Goal: Task Accomplishment & Management: Use online tool/utility

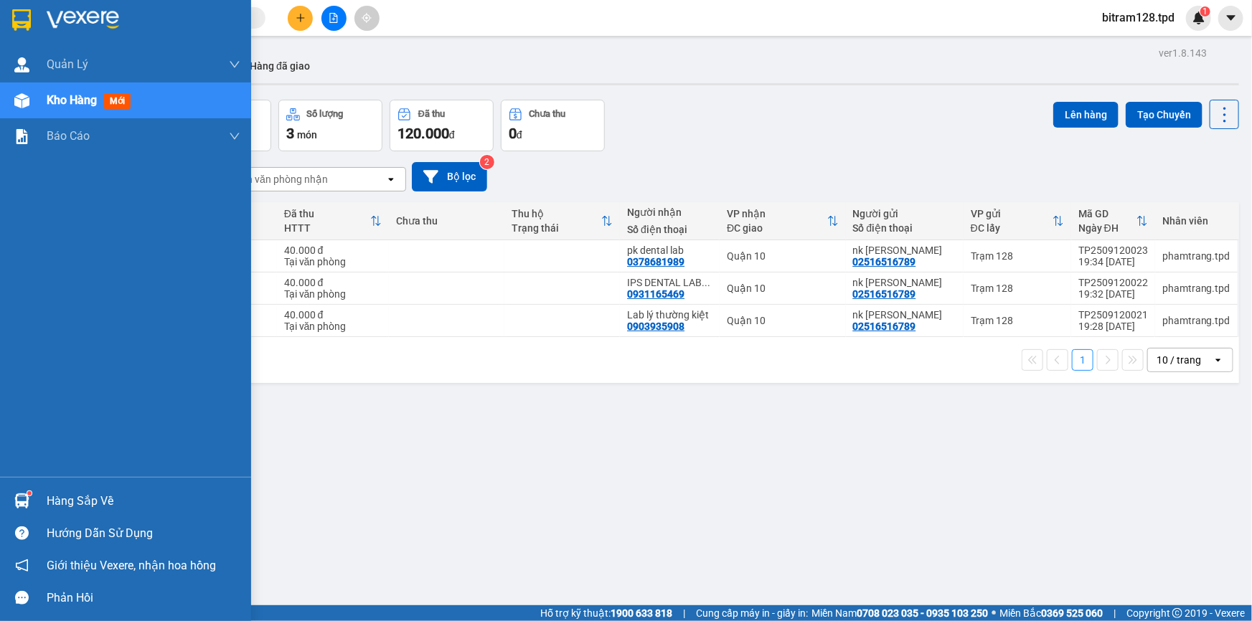
click at [14, 486] on div "Hàng sắp về" at bounding box center [125, 501] width 251 height 32
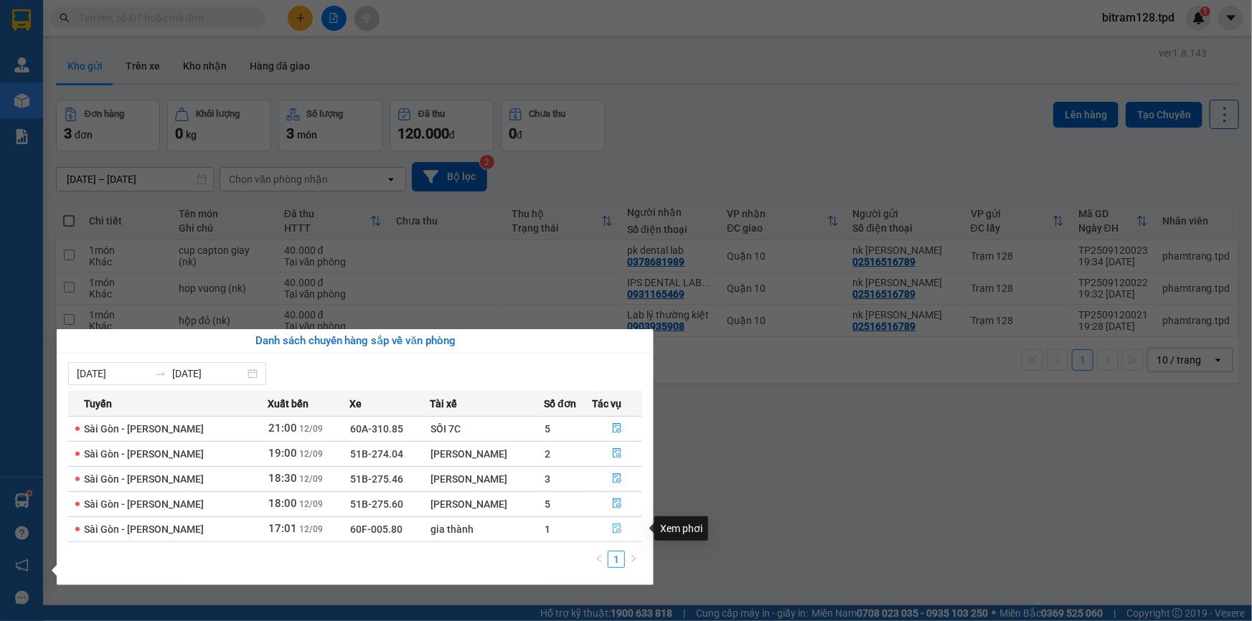
click at [613, 526] on icon "file-done" at bounding box center [617, 529] width 10 height 10
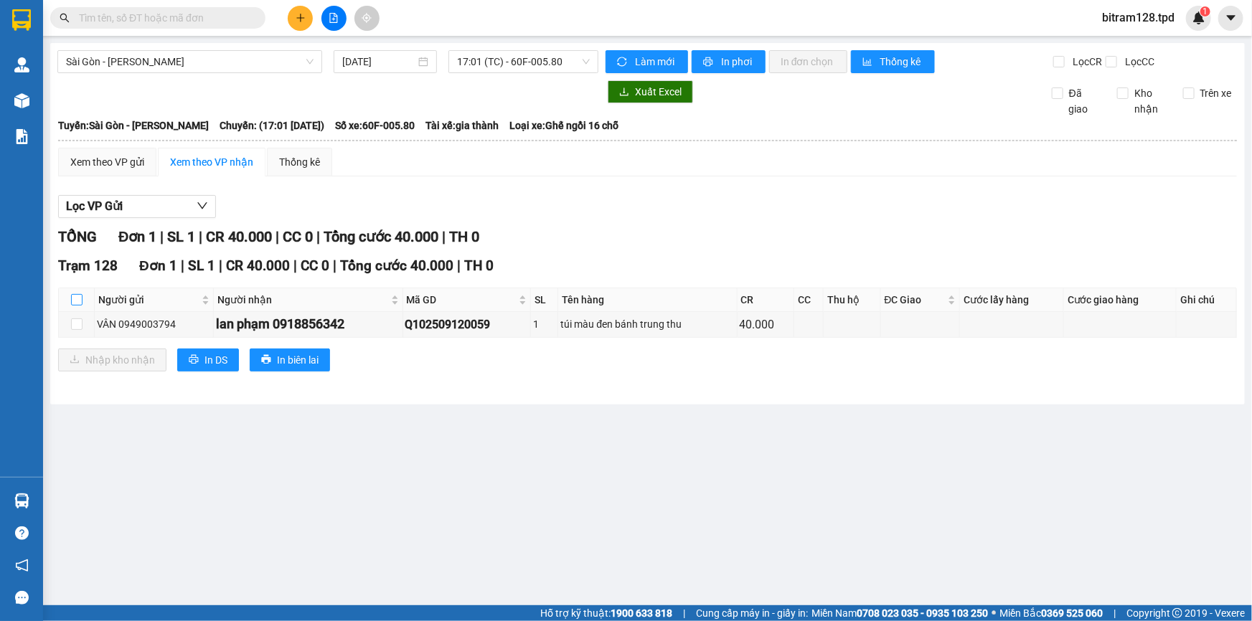
drag, startPoint x: 78, startPoint y: 297, endPoint x: 77, endPoint y: 308, distance: 10.9
click at [77, 297] on input "checkbox" at bounding box center [76, 299] width 11 height 11
checkbox input "true"
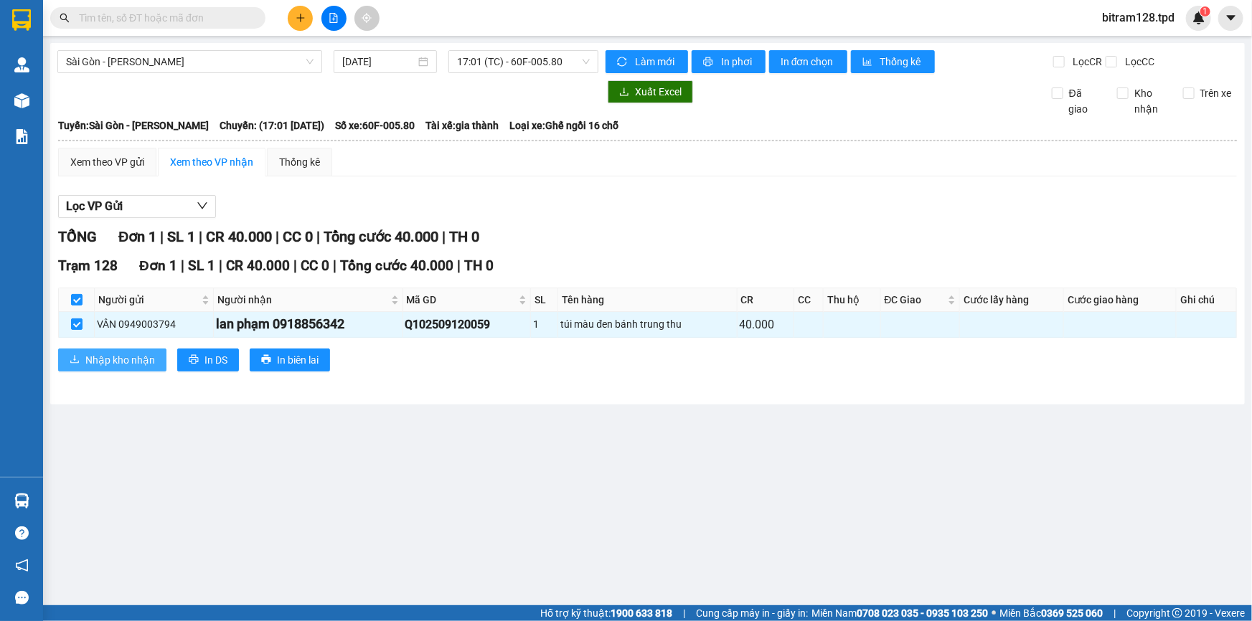
click at [93, 359] on span "Nhập kho nhận" at bounding box center [120, 360] width 70 height 16
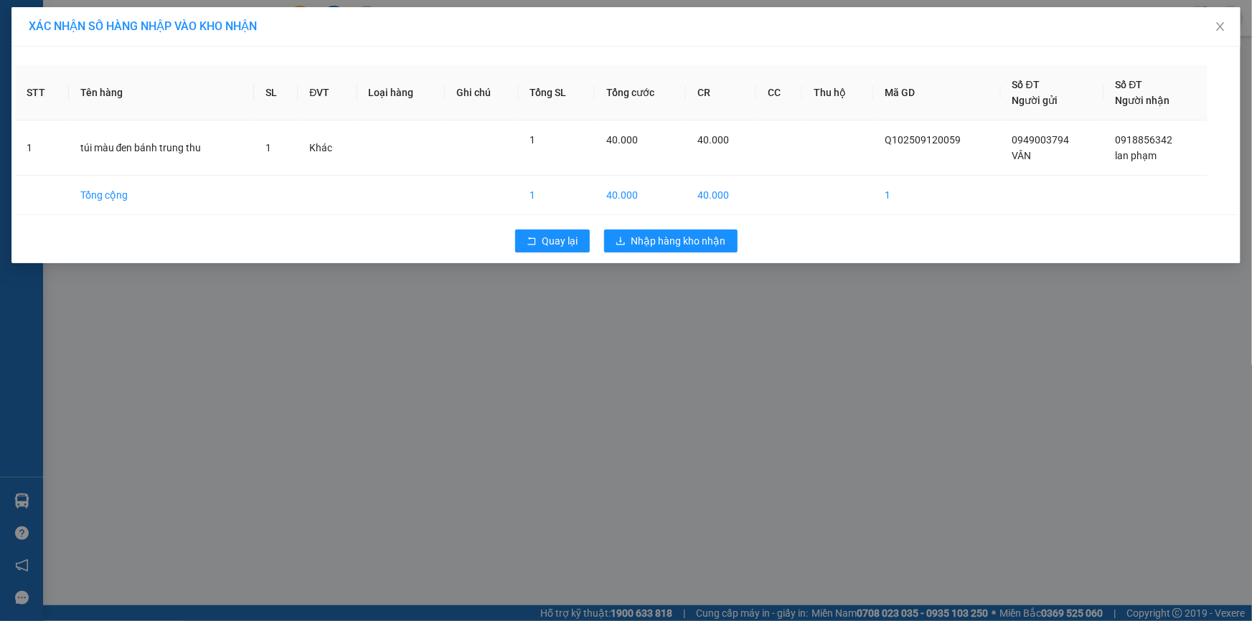
click at [669, 308] on div "XÁC NHẬN SỐ HÀNG NHẬP VÀO KHO NHẬN STT Tên hàng SL ĐVT Loại hàng Ghi chú Tổng S…" at bounding box center [626, 310] width 1252 height 621
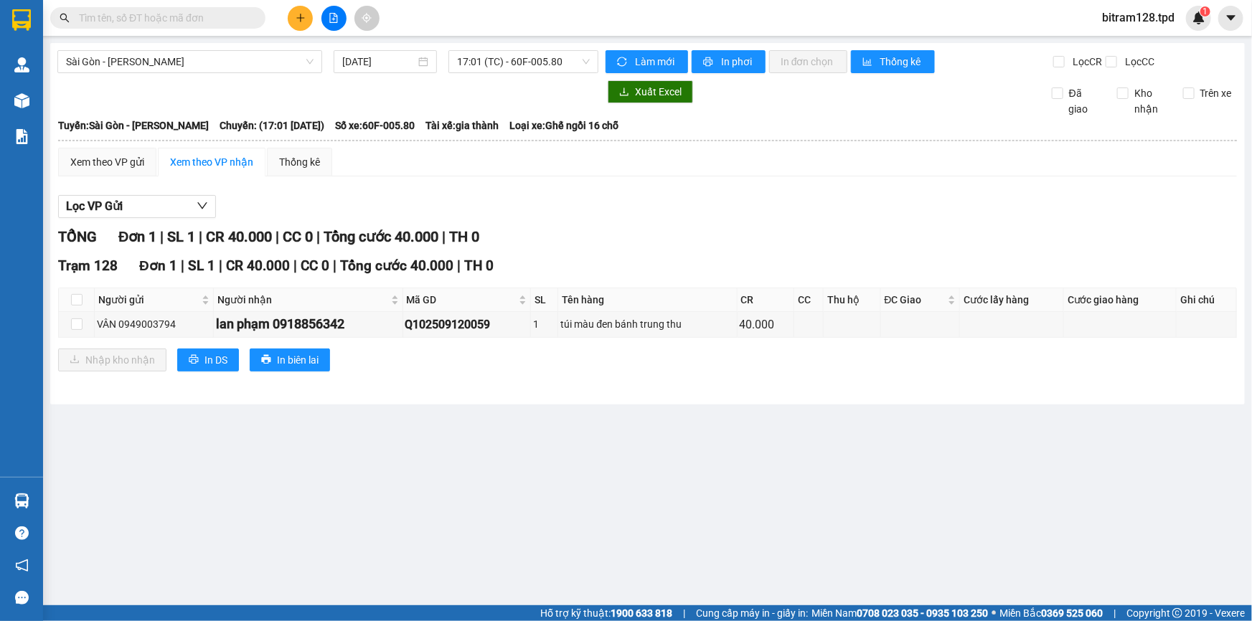
drag, startPoint x: 686, startPoint y: 219, endPoint x: 669, endPoint y: 243, distance: 29.3
click at [686, 219] on div "Lọc VP Gửi TỔNG Đơn 1 | SL 1 | CR 40.000 | CC 0 | Tổng cước 40.000 | TH 0 Trạm…" at bounding box center [647, 289] width 1178 height 202
click at [77, 298] on input "checkbox" at bounding box center [76, 299] width 11 height 11
checkbox input "true"
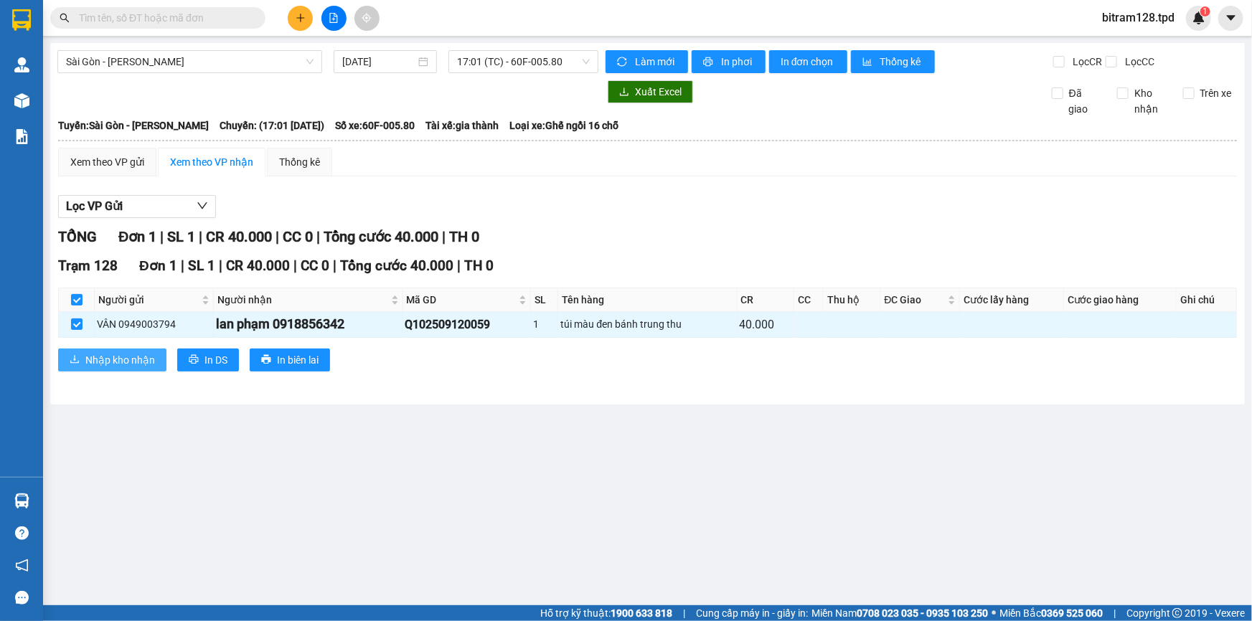
click at [93, 364] on span "Nhập kho nhận" at bounding box center [120, 360] width 70 height 16
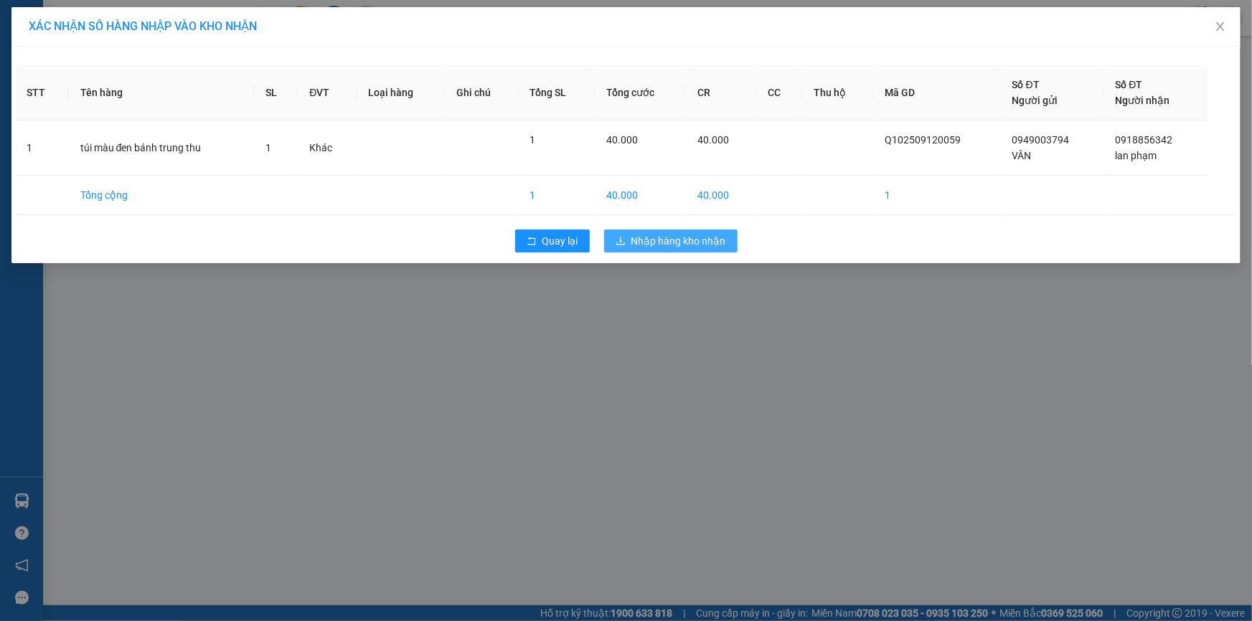
click at [709, 251] on button "Nhập hàng kho nhận" at bounding box center [670, 241] width 133 height 23
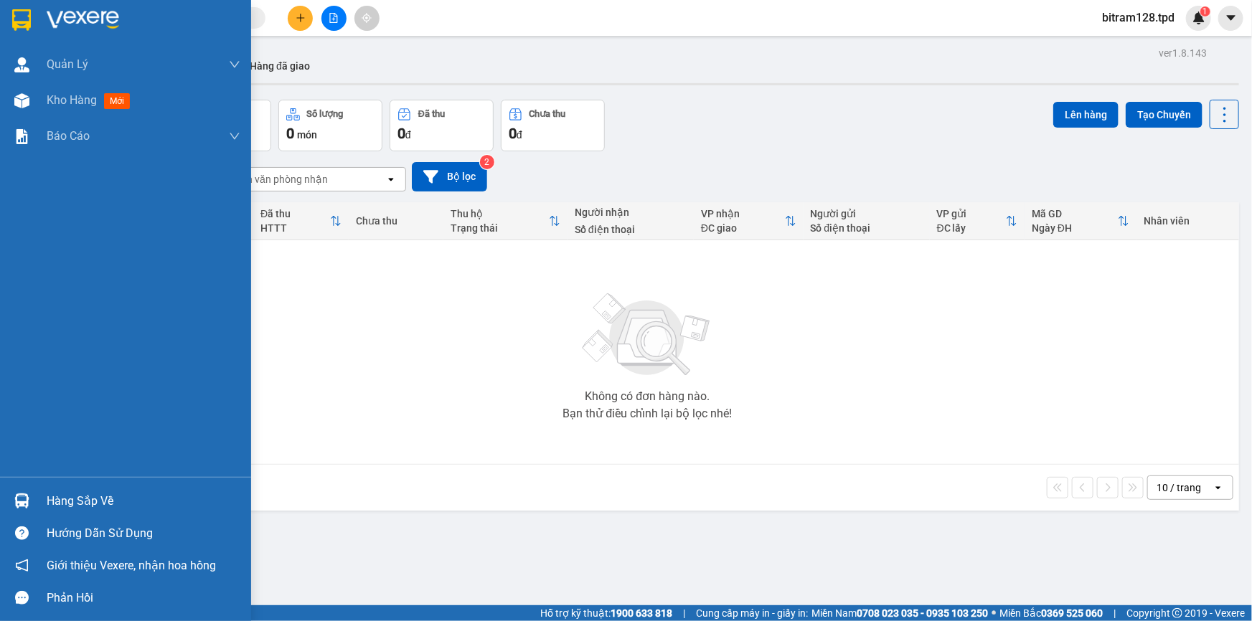
click at [35, 491] on div "Hàng sắp về" at bounding box center [125, 501] width 251 height 32
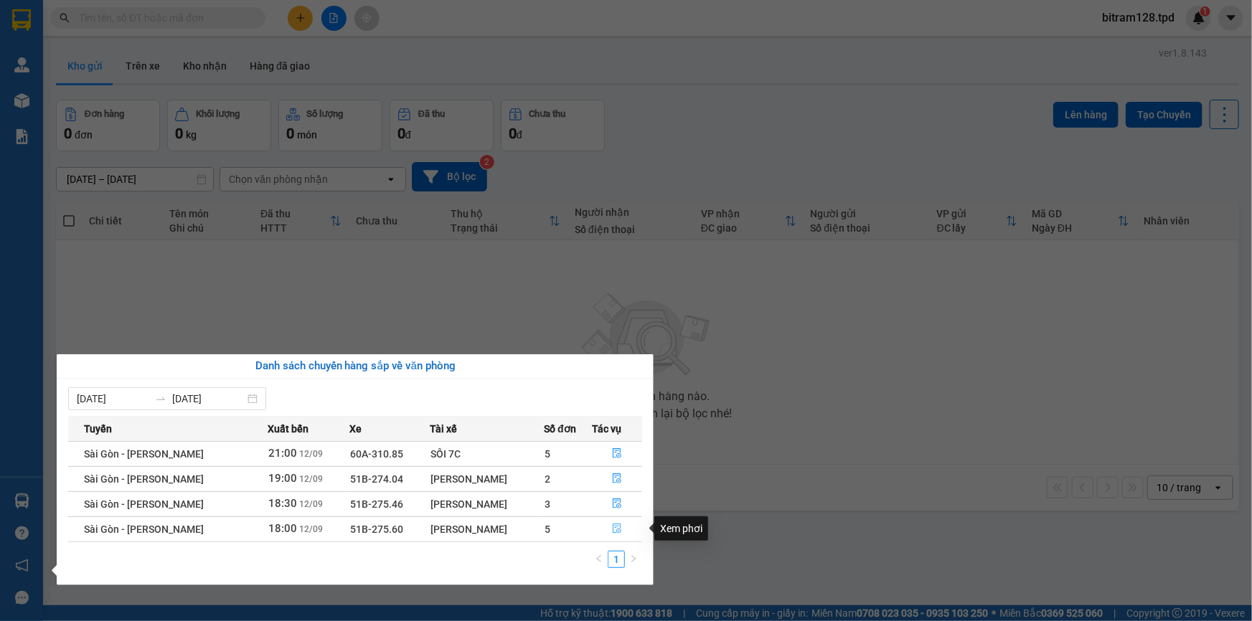
click at [626, 532] on button "button" at bounding box center [616, 529] width 49 height 23
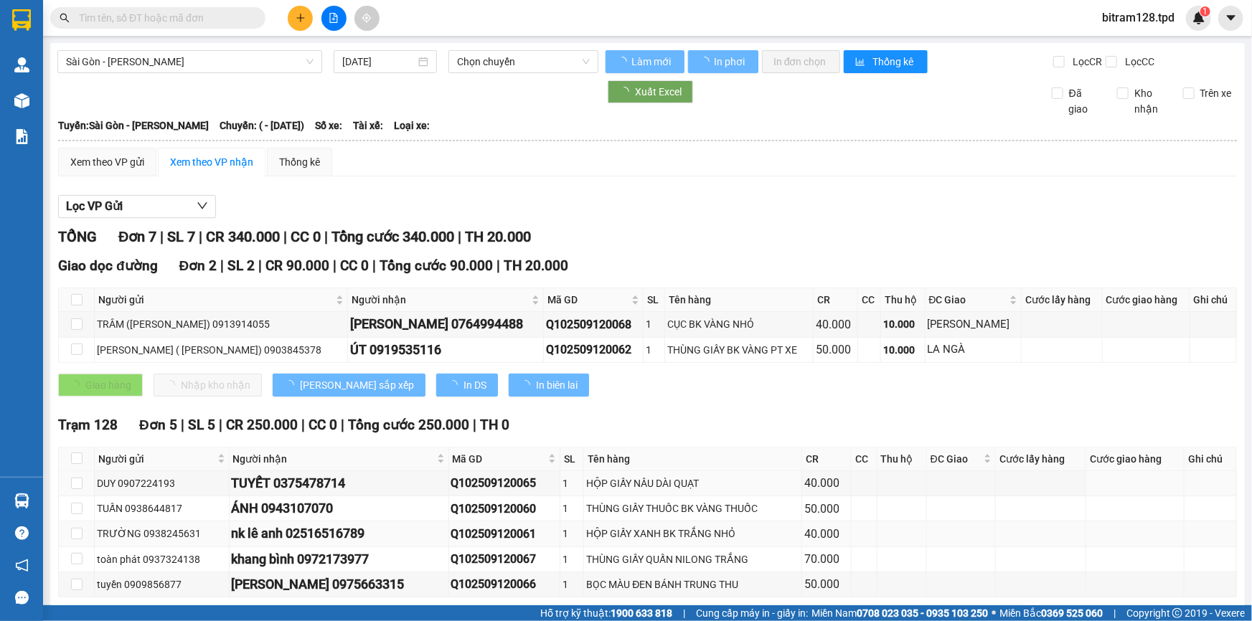
scroll to position [65, 0]
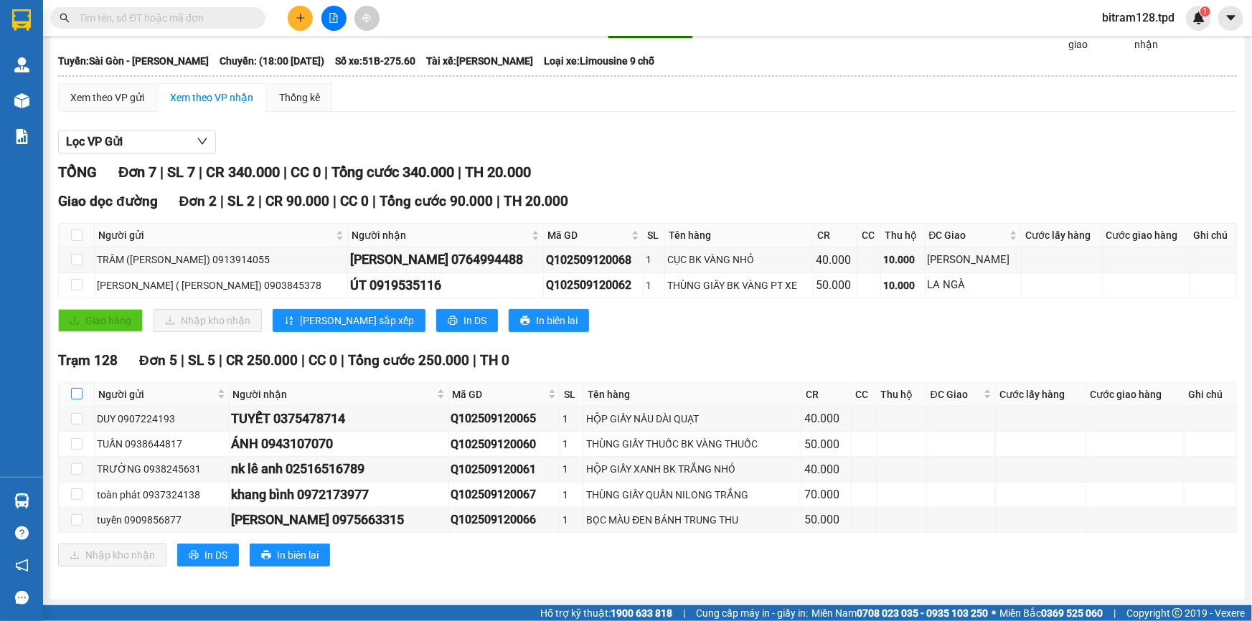
click at [80, 390] on input "checkbox" at bounding box center [76, 393] width 11 height 11
checkbox input "true"
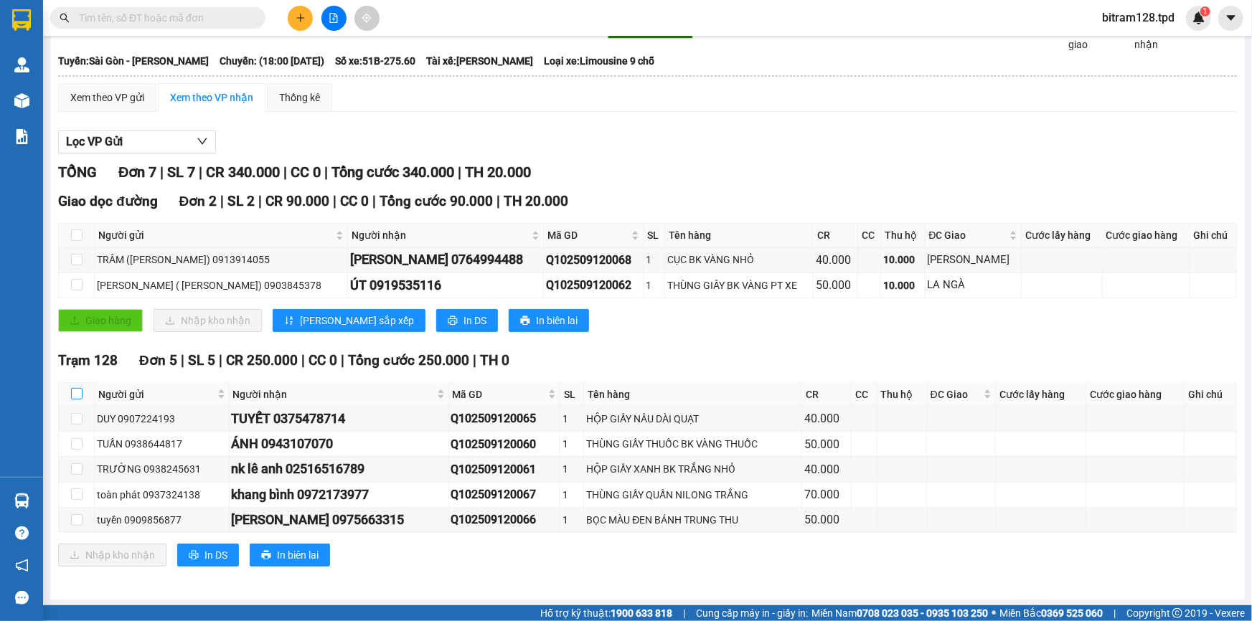
checkbox input "true"
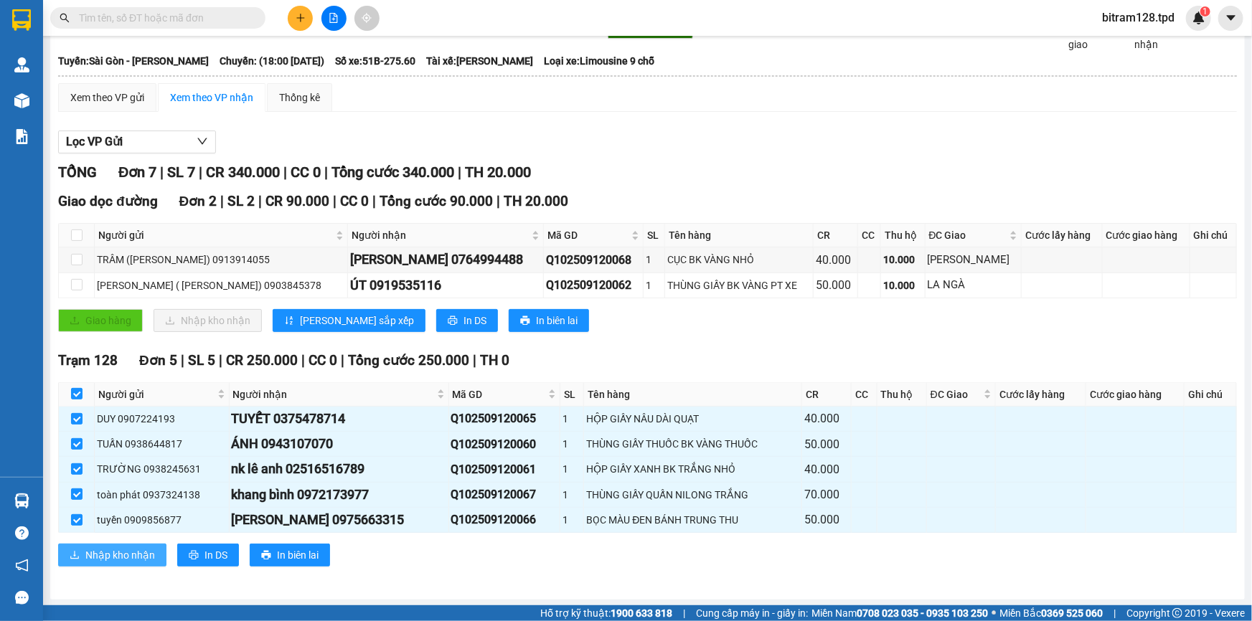
click at [133, 549] on span "Nhập kho nhận" at bounding box center [120, 555] width 70 height 16
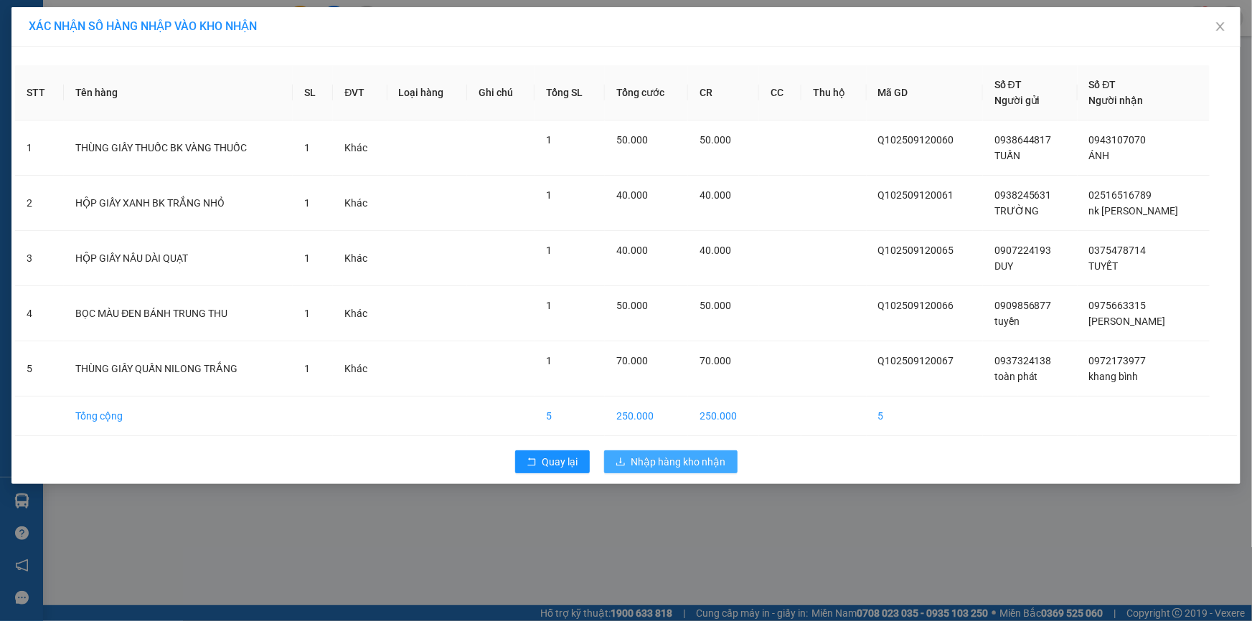
drag, startPoint x: 704, startPoint y: 445, endPoint x: 702, endPoint y: 458, distance: 13.8
click at [702, 450] on div "Quay lại Nhập hàng kho nhận" at bounding box center [626, 461] width 1222 height 37
click at [702, 459] on span "Nhập hàng kho nhận" at bounding box center [678, 462] width 95 height 16
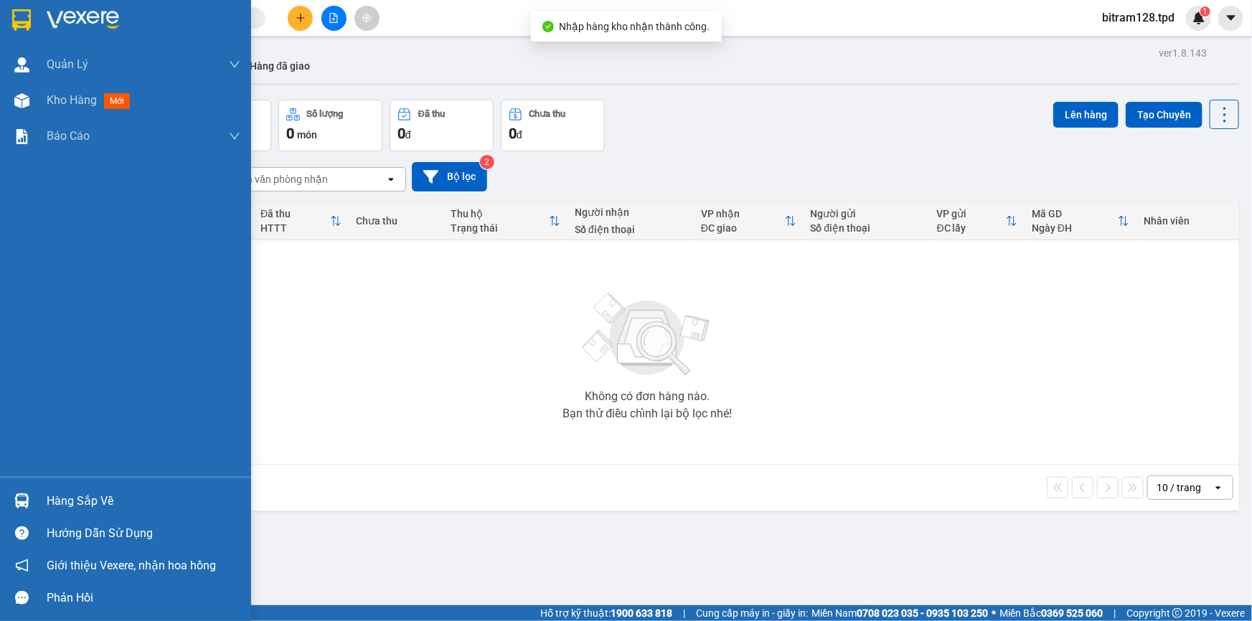
click at [61, 506] on div "10 / trang open" at bounding box center [647, 488] width 1183 height 46
click at [36, 498] on div "Hàng sắp về" at bounding box center [125, 501] width 251 height 32
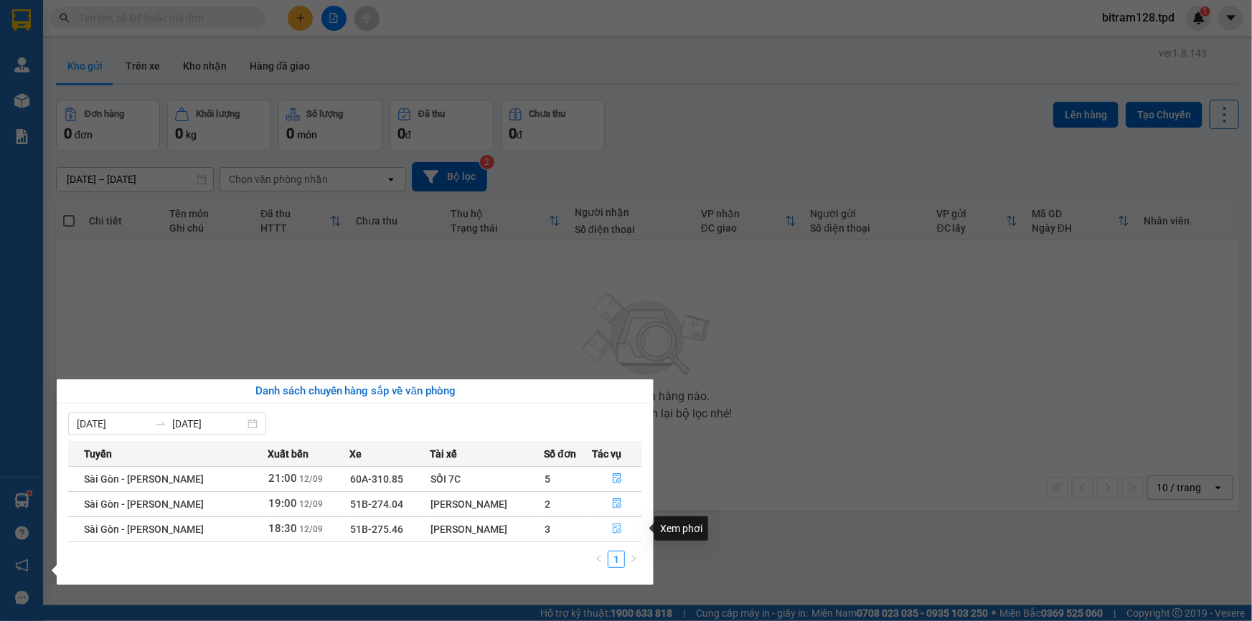
click at [615, 534] on span "file-done" at bounding box center [617, 529] width 10 height 11
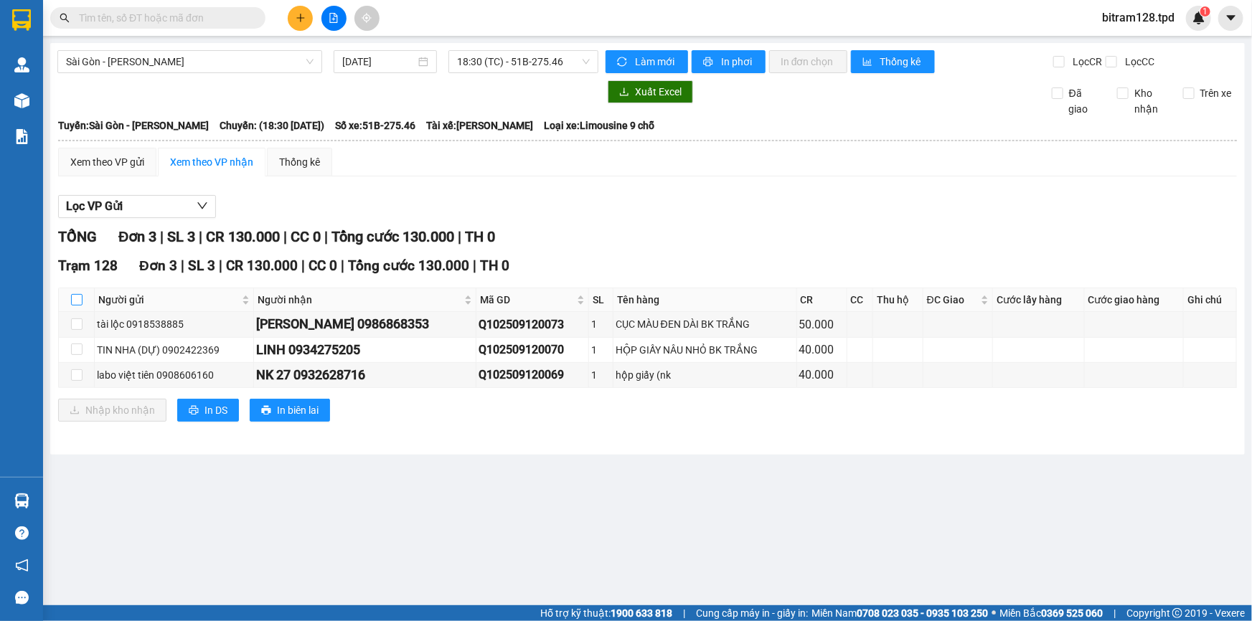
drag, startPoint x: 77, startPoint y: 309, endPoint x: 72, endPoint y: 301, distance: 9.6
click at [77, 307] on th at bounding box center [77, 300] width 36 height 24
click at [74, 294] on input "checkbox" at bounding box center [76, 299] width 11 height 11
checkbox input "true"
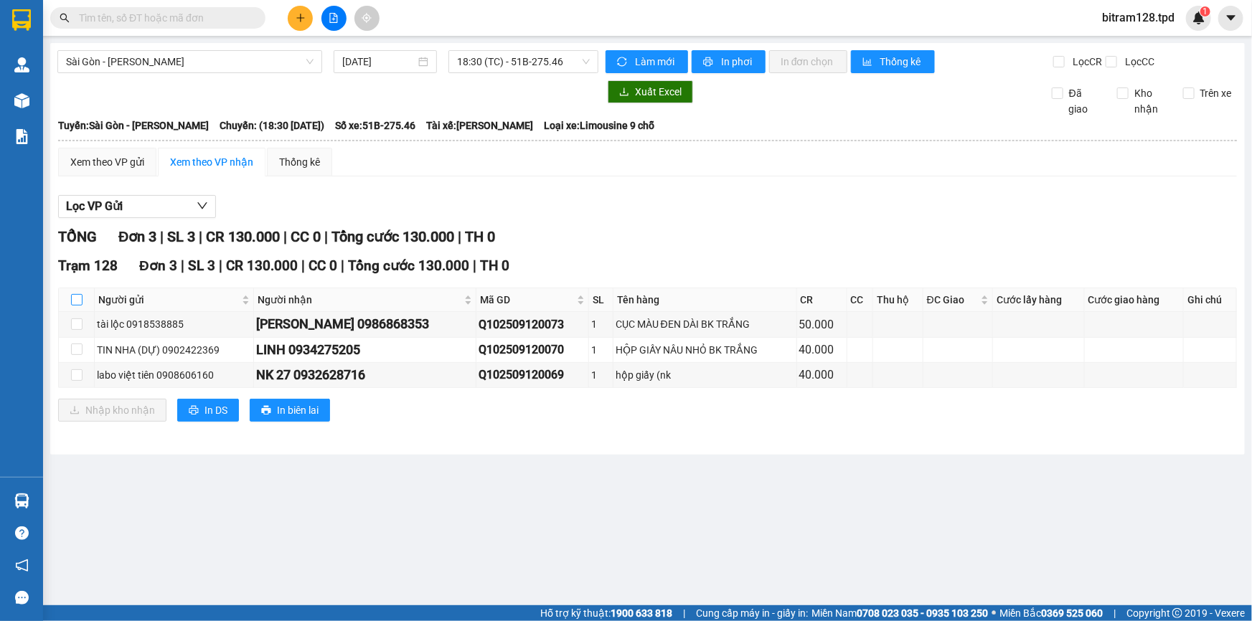
checkbox input "true"
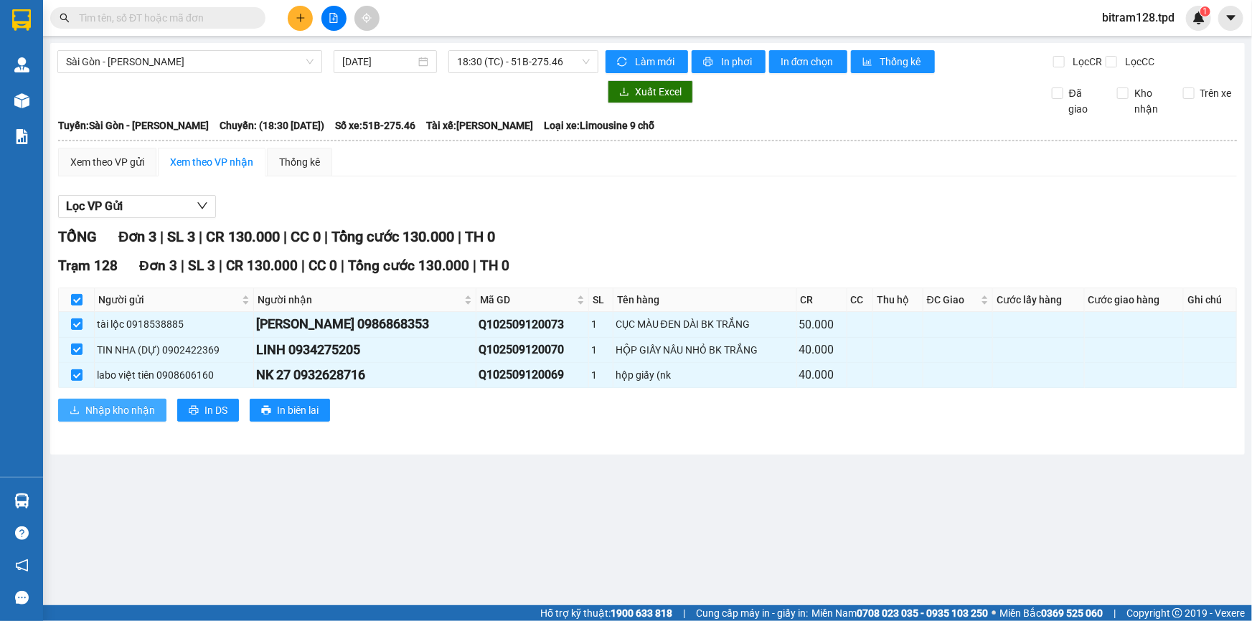
click at [108, 412] on span "Nhập kho nhận" at bounding box center [120, 410] width 70 height 16
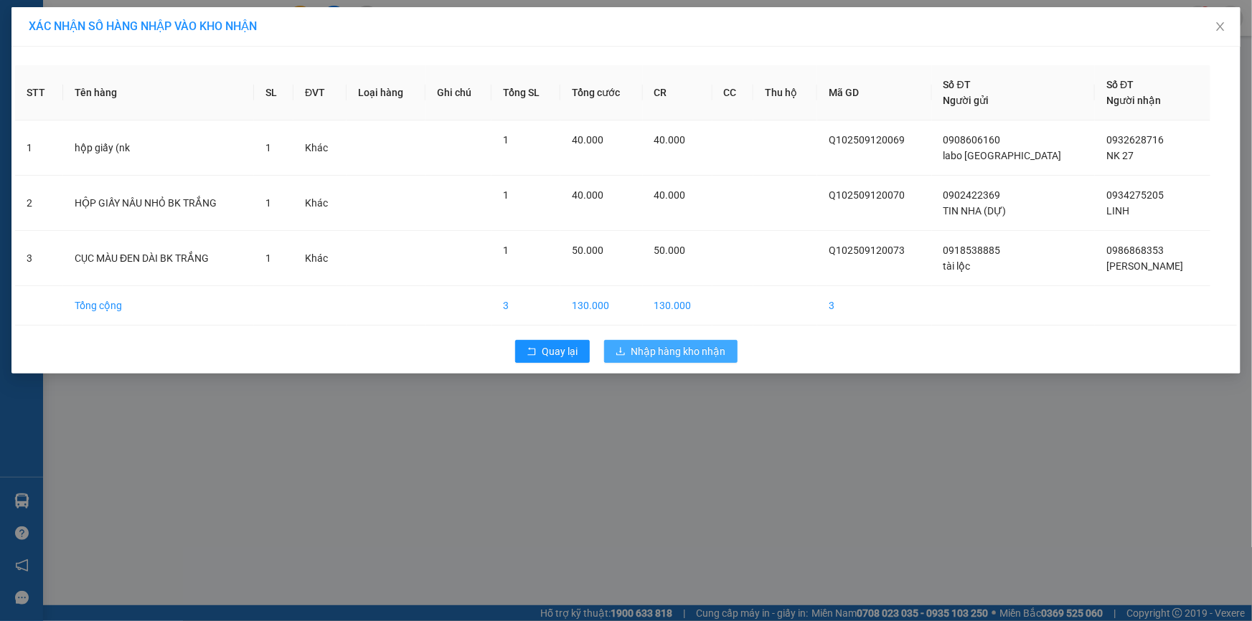
click at [706, 304] on td "130.000" at bounding box center [678, 305] width 70 height 39
click at [681, 337] on div "Quay lại Nhập hàng kho nhận" at bounding box center [626, 351] width 1222 height 37
click at [676, 351] on span "Nhập hàng kho nhận" at bounding box center [678, 352] width 95 height 16
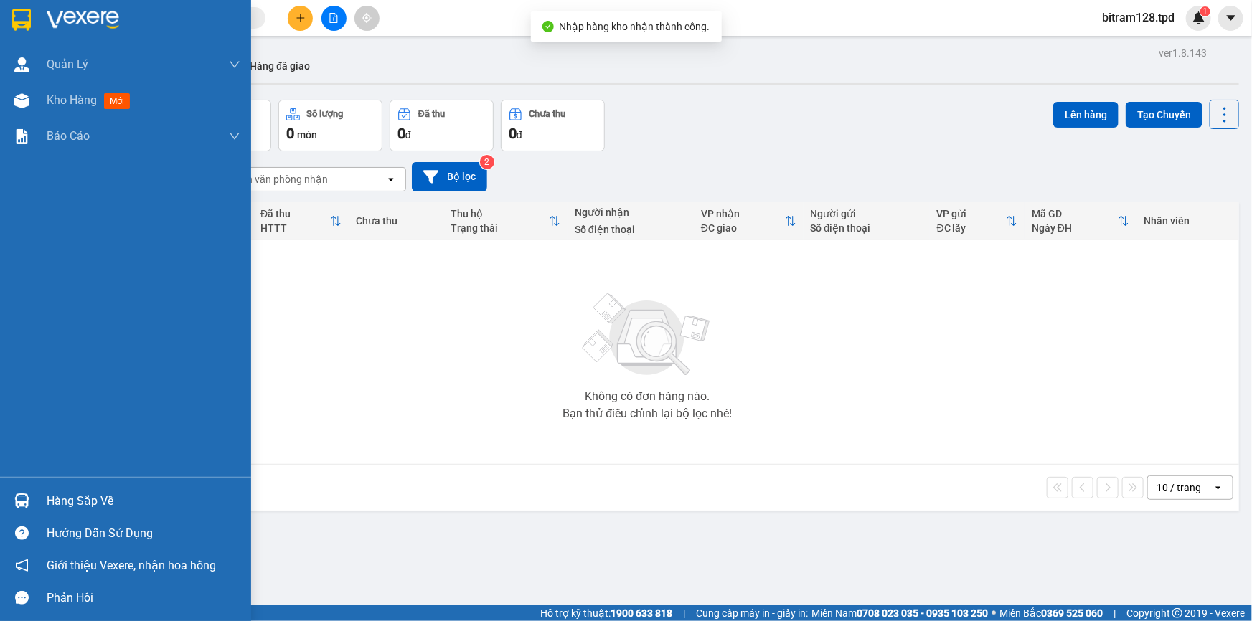
click at [41, 491] on div "Hàng sắp về" at bounding box center [125, 501] width 251 height 32
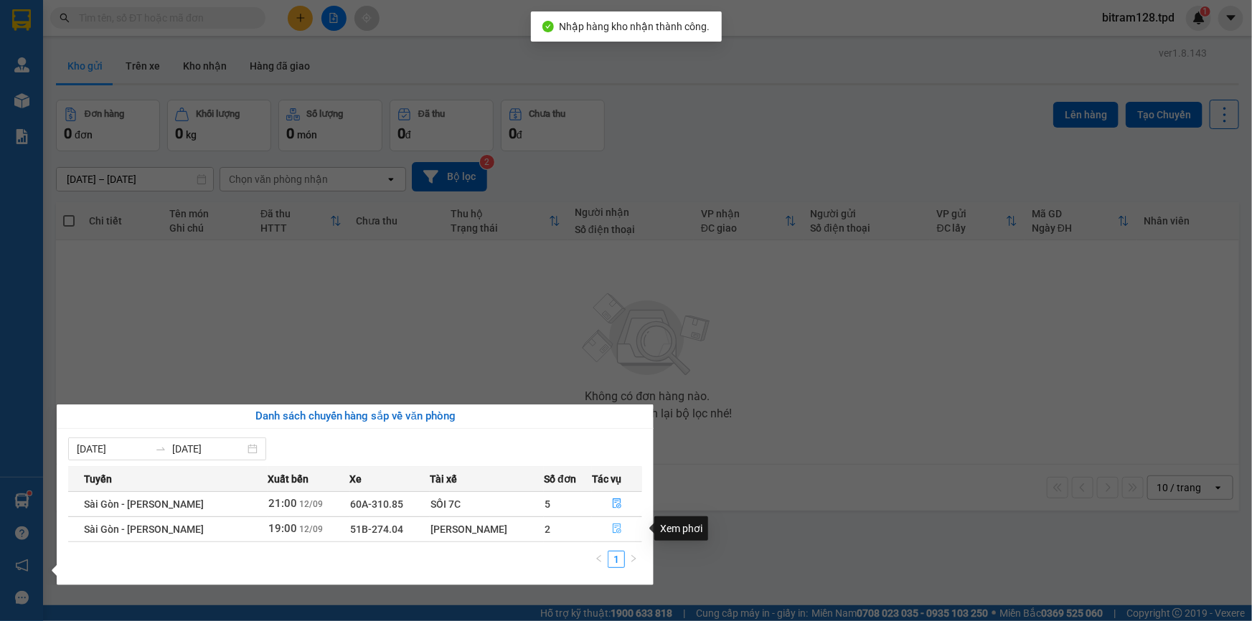
click at [605, 523] on button "button" at bounding box center [616, 529] width 49 height 23
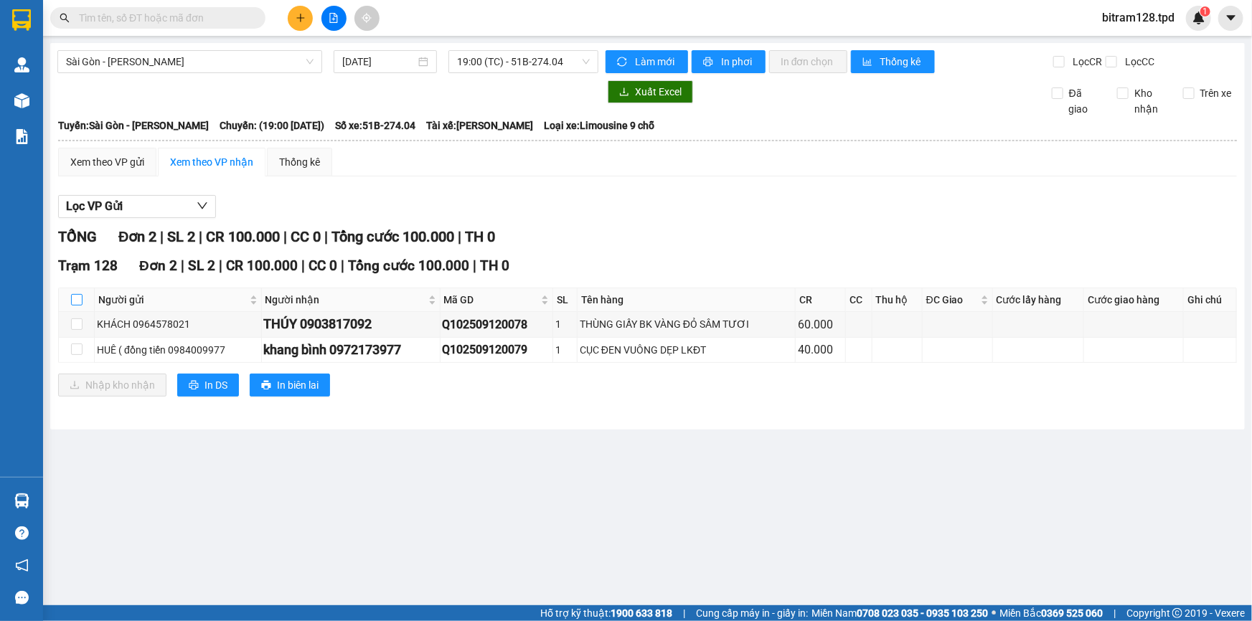
click at [78, 298] on input "checkbox" at bounding box center [76, 299] width 11 height 11
checkbox input "true"
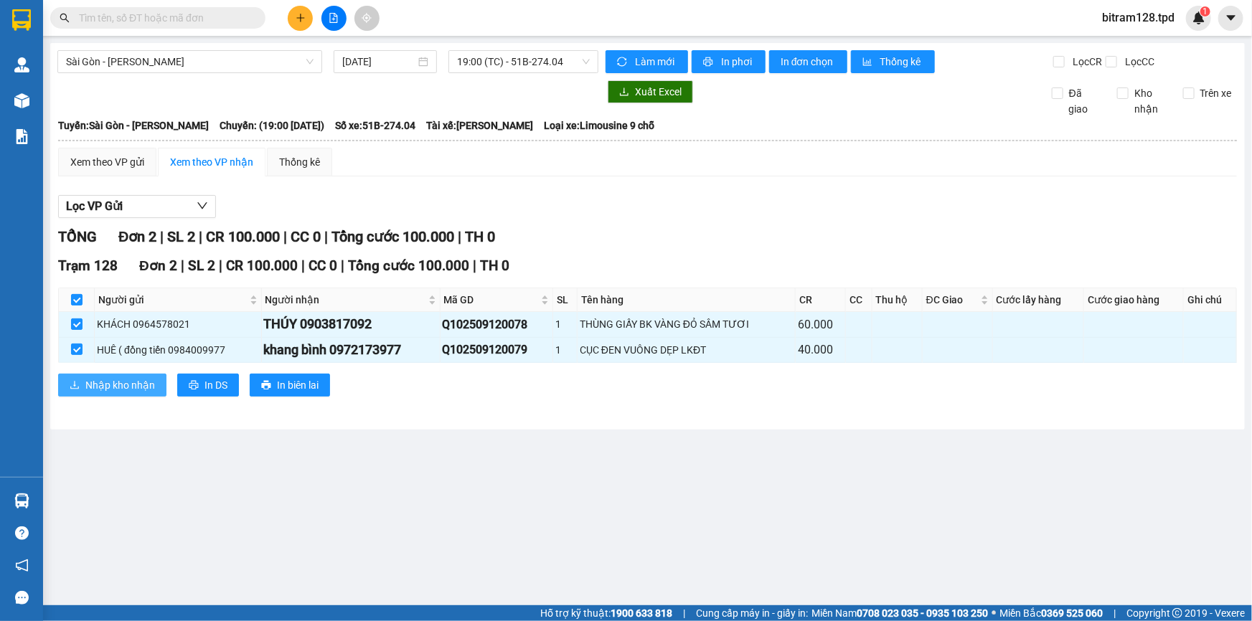
click at [72, 389] on icon "download" at bounding box center [75, 385] width 10 height 10
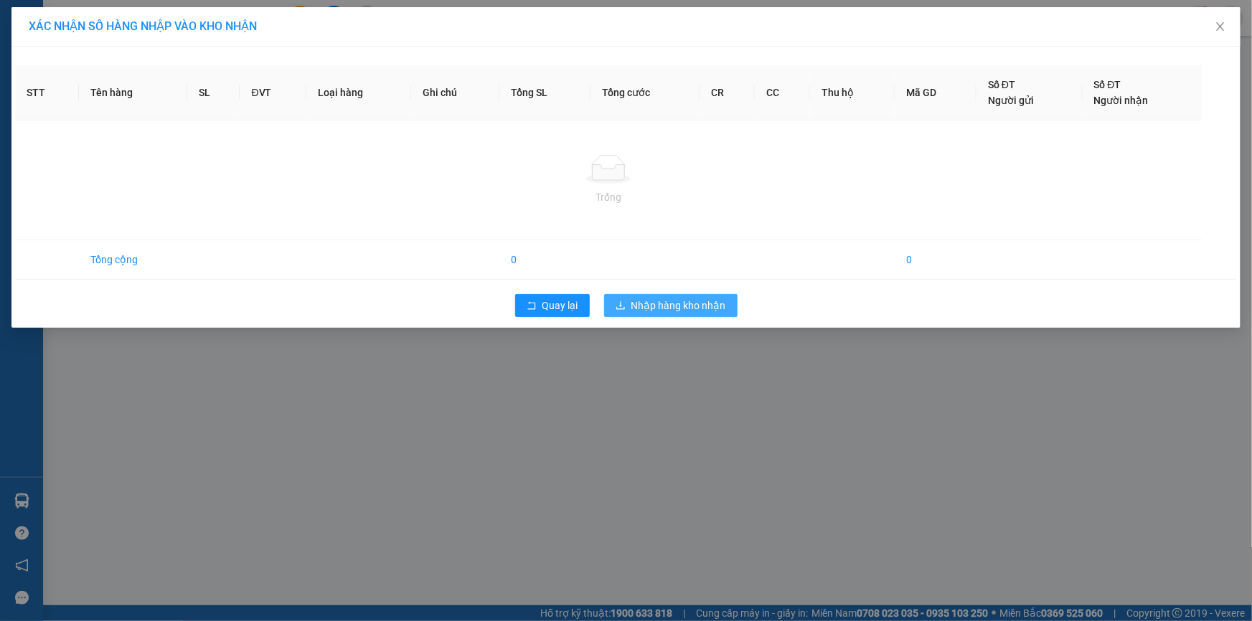
click at [689, 311] on span "Nhập hàng kho nhận" at bounding box center [678, 306] width 95 height 16
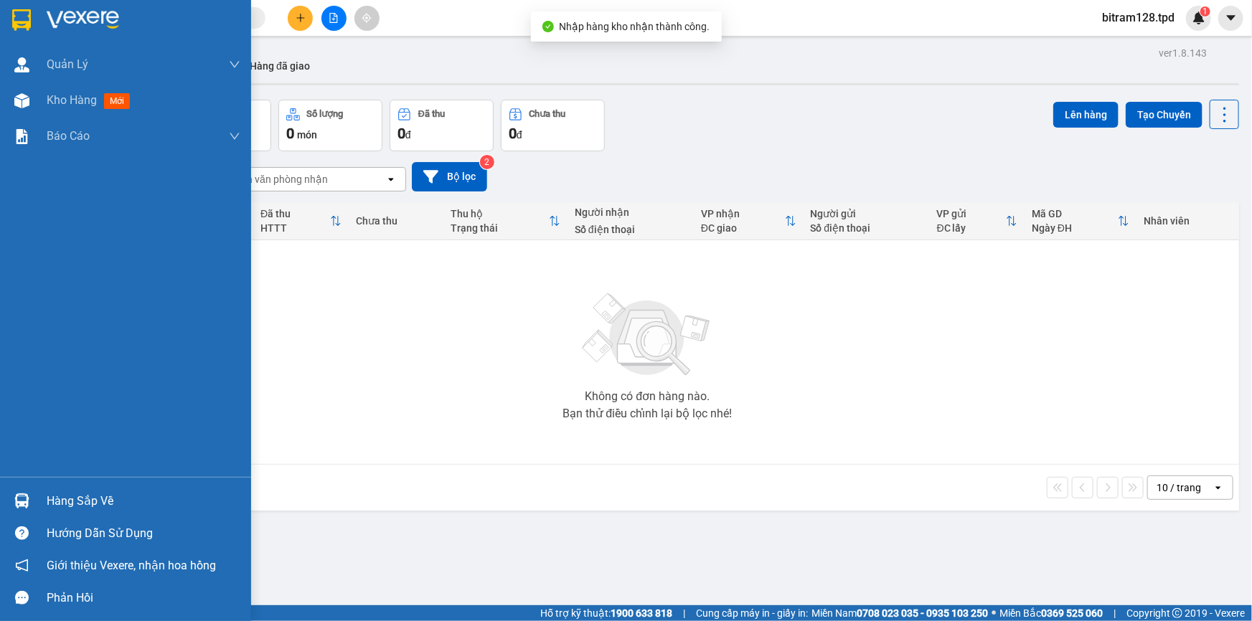
click at [43, 487] on div "Hàng sắp về" at bounding box center [125, 501] width 251 height 32
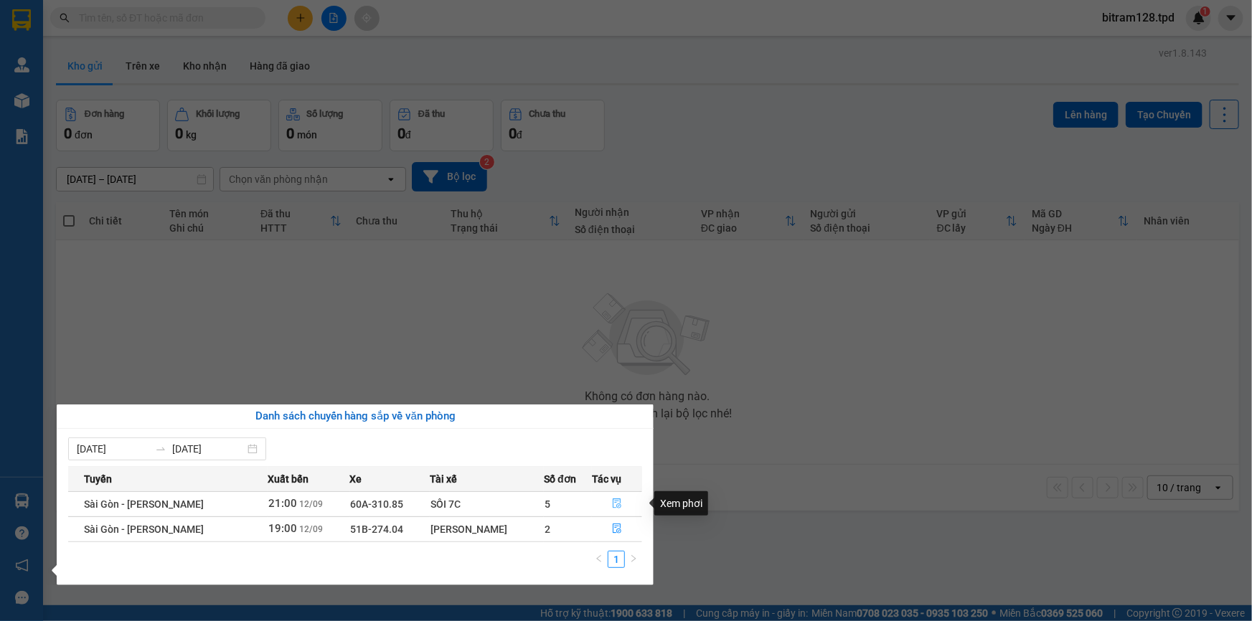
click at [613, 499] on icon "file-done" at bounding box center [617, 504] width 9 height 10
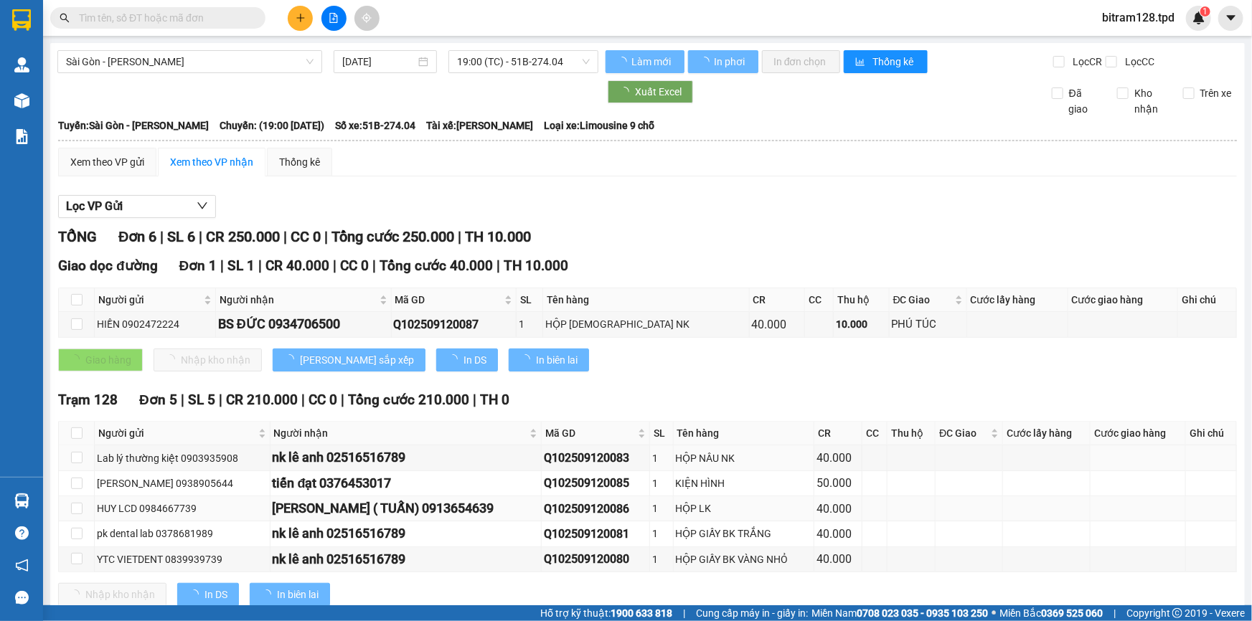
scroll to position [39, 0]
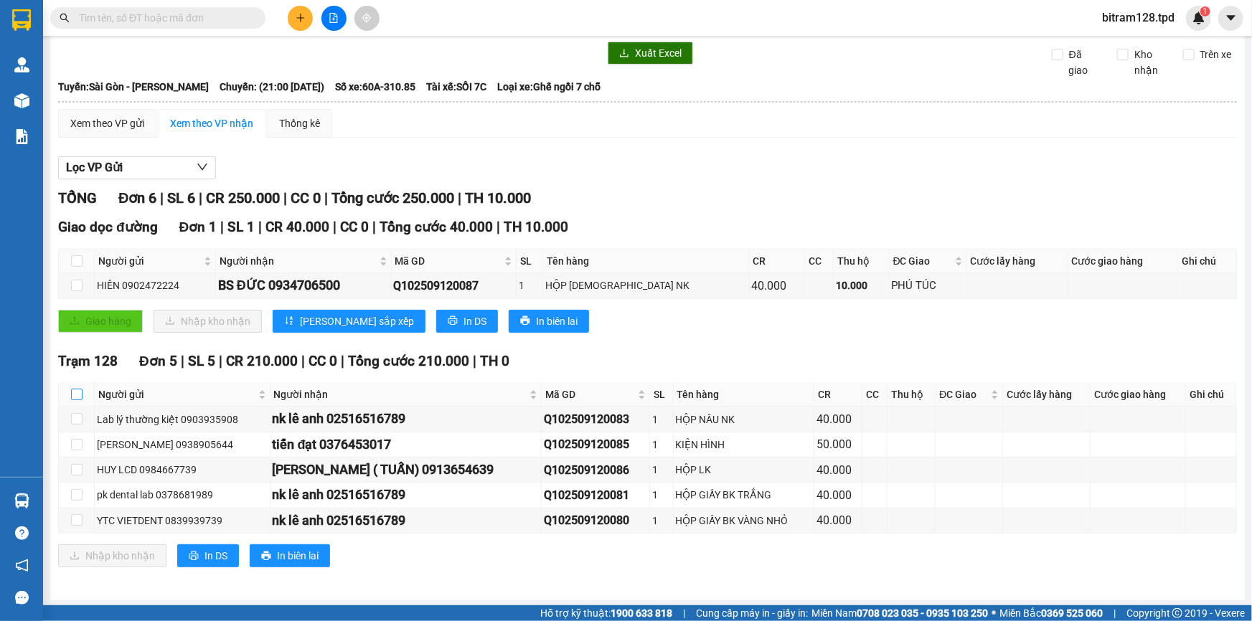
click at [78, 391] on input "checkbox" at bounding box center [76, 394] width 11 height 11
checkbox input "true"
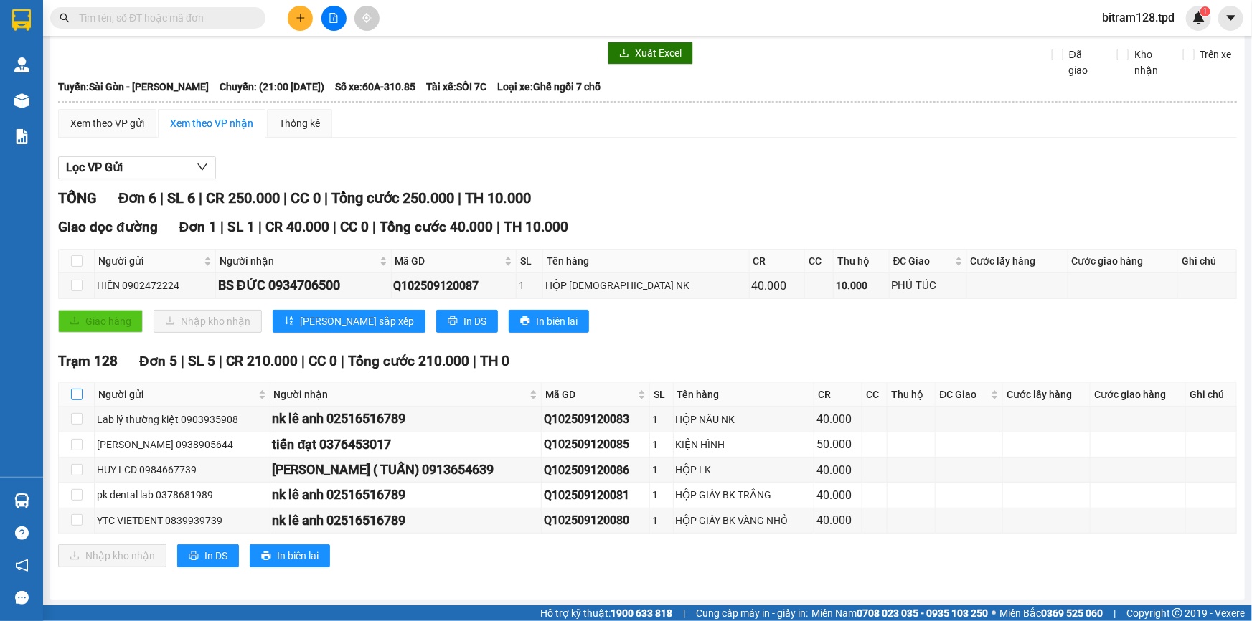
checkbox input "true"
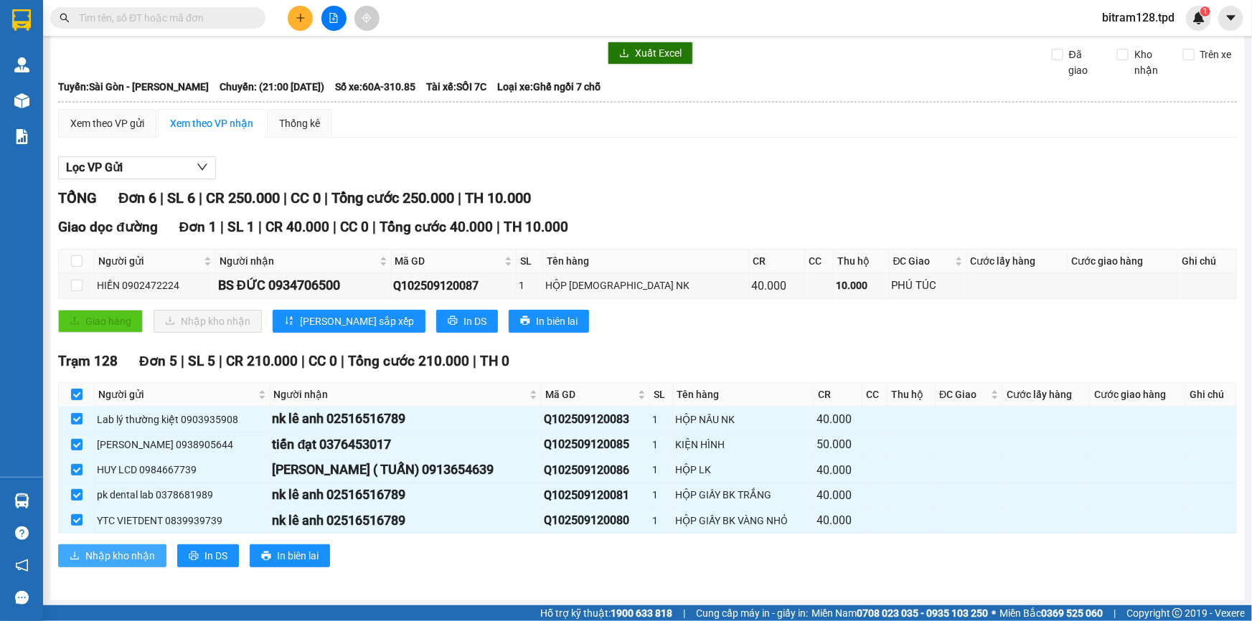
click at [151, 553] on span "Nhập kho nhận" at bounding box center [120, 556] width 70 height 16
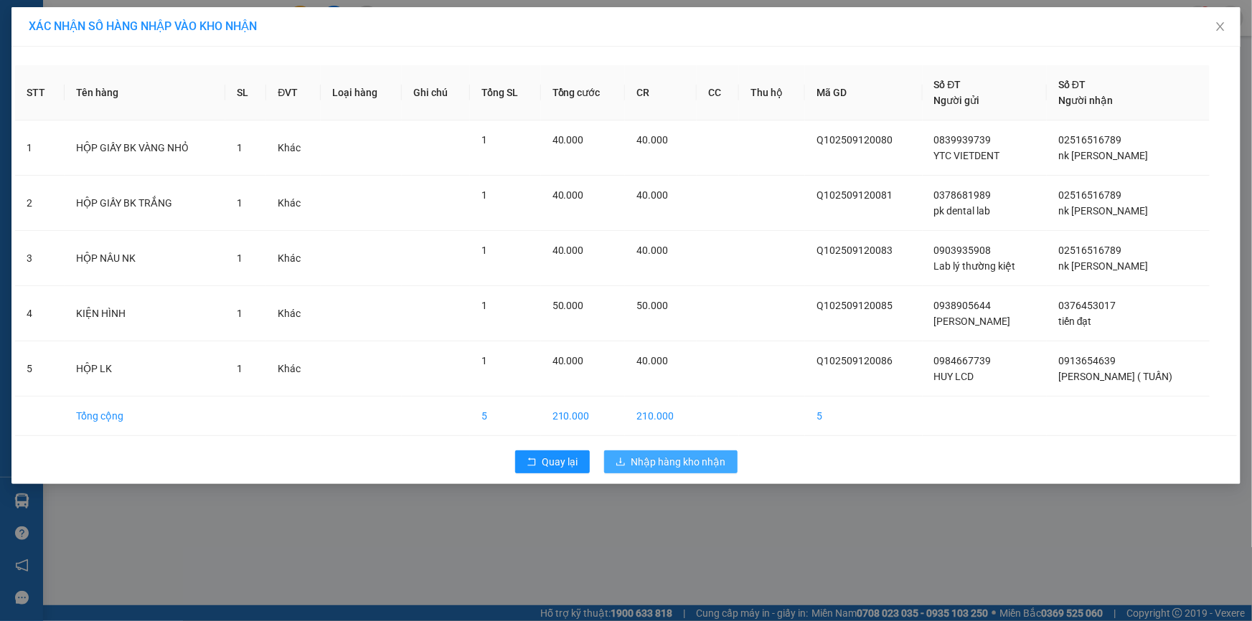
click at [670, 445] on div "Quay lại Nhập hàng kho nhận" at bounding box center [626, 461] width 1222 height 37
click at [694, 474] on div "Quay lại Nhập hàng kho nhận" at bounding box center [626, 461] width 1222 height 37
click at [698, 467] on span "Nhập hàng kho nhận" at bounding box center [678, 462] width 95 height 16
